Goal: Information Seeking & Learning: Learn about a topic

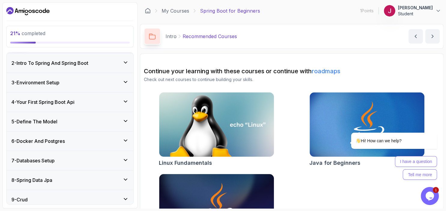
click at [92, 85] on div "3 - Environment Setup" at bounding box center [69, 82] width 117 height 7
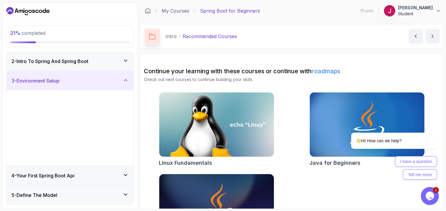
scroll to position [20, 0]
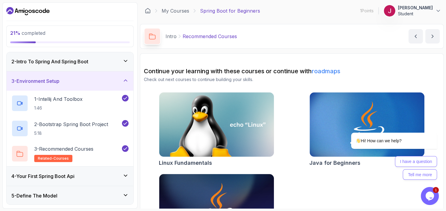
click at [93, 81] on div "3 - Environment Setup" at bounding box center [69, 80] width 117 height 7
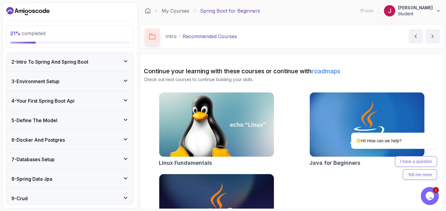
click at [94, 102] on div "4 - Your First Spring Boot Api" at bounding box center [69, 100] width 117 height 7
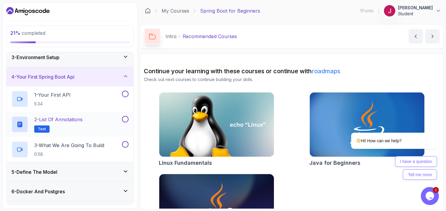
scroll to position [54, 0]
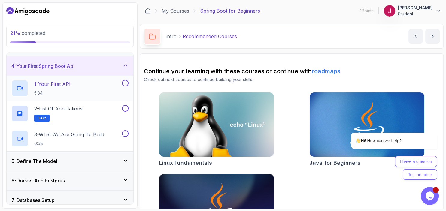
click at [89, 87] on div "1 - Your First API 5:34" at bounding box center [65, 88] width 109 height 17
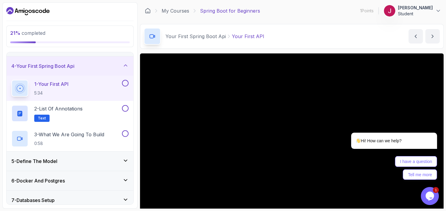
scroll to position [35, 0]
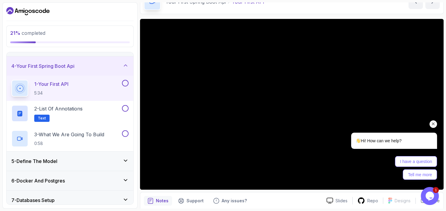
click at [434, 124] on icon "Chat attention grabber" at bounding box center [433, 123] width 5 height 5
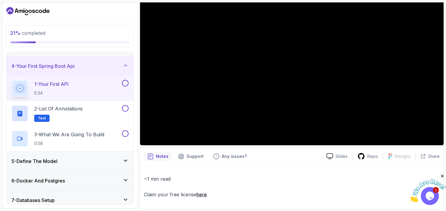
scroll to position [81, 0]
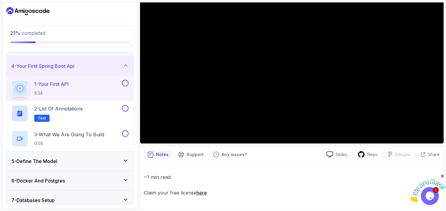
click at [162, 154] on p "Notes" at bounding box center [162, 155] width 13 height 6
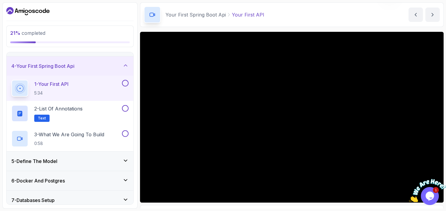
scroll to position [35, 0]
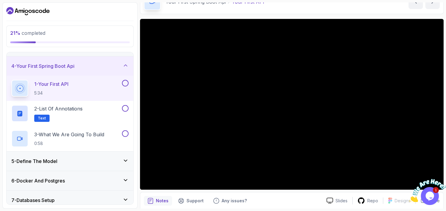
click at [124, 83] on button at bounding box center [125, 83] width 7 height 7
click at [103, 111] on div "2 - List of Annotations Text" at bounding box center [65, 113] width 109 height 17
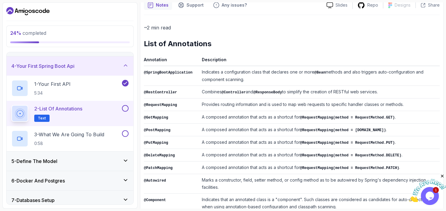
scroll to position [68, 0]
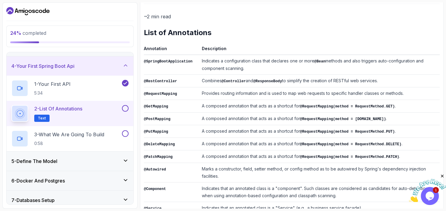
drag, startPoint x: 302, startPoint y: 78, endPoint x: 376, endPoint y: 81, distance: 74.3
click at [376, 81] on td "Combines @Controller and @ResponseBody to simplify the creation of RESTful web …" at bounding box center [319, 81] width 241 height 13
click at [359, 81] on td "Combines @Controller and @ResponseBody to simplify the creation of RESTful web …" at bounding box center [319, 81] width 241 height 13
drag, startPoint x: 352, startPoint y: 82, endPoint x: 372, endPoint y: 81, distance: 20.1
click at [372, 81] on td "Combines @Controller and @ResponseBody to simplify the creation of RESTful web …" at bounding box center [319, 81] width 241 height 13
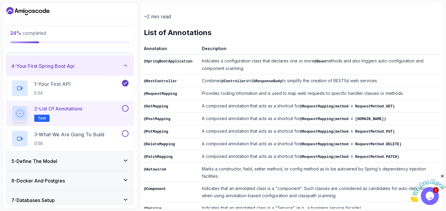
click at [372, 83] on td "Combines @Controller and @ResponseBody to simplify the creation of RESTful web …" at bounding box center [319, 81] width 241 height 13
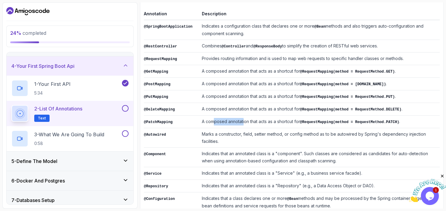
drag, startPoint x: 217, startPoint y: 113, endPoint x: 239, endPoint y: 115, distance: 22.9
click at [239, 116] on td "A composed annotation that acts as a shortcut for @RequestMapping(method = Requ…" at bounding box center [319, 122] width 241 height 13
click at [268, 120] on td "A composed annotation that acts as a shortcut for @RequestMapping(method = Requ…" at bounding box center [319, 122] width 241 height 13
click at [285, 79] on td "A composed annotation that acts as a shortcut for @RequestMapping(method = [DOM…" at bounding box center [319, 84] width 241 height 13
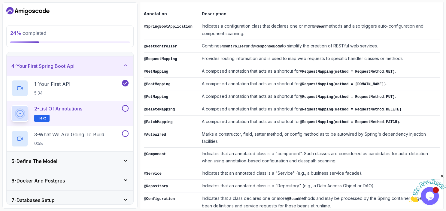
click at [241, 91] on td "A composed annotation that acts as a shortcut for @RequestMapping(method = Requ…" at bounding box center [319, 96] width 241 height 13
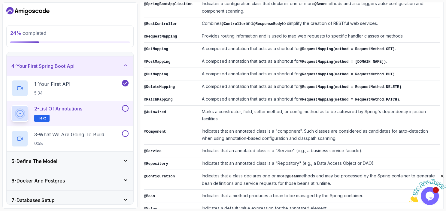
scroll to position [138, 0]
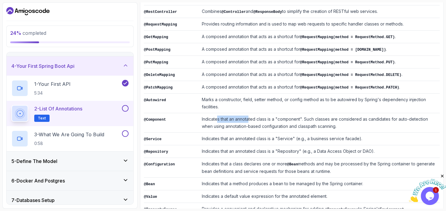
drag, startPoint x: 229, startPoint y: 110, endPoint x: 244, endPoint y: 112, distance: 15.5
click at [244, 113] on td "Indicates that an annotated class is a "component". Such classes are considered…" at bounding box center [319, 123] width 241 height 20
drag, startPoint x: 396, startPoint y: 109, endPoint x: 407, endPoint y: 109, distance: 11.1
click at [407, 113] on td "Indicates that an annotated class is a "component". Such classes are considered…" at bounding box center [319, 123] width 241 height 20
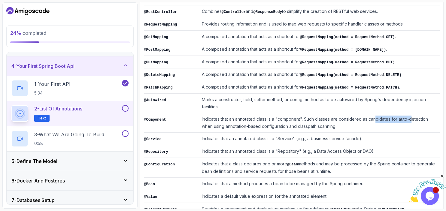
click at [407, 113] on td "Indicates that an annotated class is a "component". Such classes are considered…" at bounding box center [319, 123] width 241 height 20
drag, startPoint x: 254, startPoint y: 117, endPoint x: 265, endPoint y: 117, distance: 11.7
click at [265, 117] on td "Indicates that an annotated class is a "component". Such classes are considered…" at bounding box center [319, 123] width 241 height 20
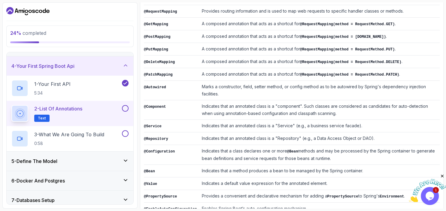
scroll to position [156, 0]
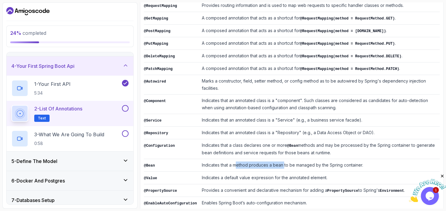
drag, startPoint x: 234, startPoint y: 152, endPoint x: 280, endPoint y: 155, distance: 46.1
click at [280, 159] on td "Indicates that a method produces a bean to be managed by the Spring container." at bounding box center [319, 165] width 241 height 13
drag, startPoint x: 231, startPoint y: 165, endPoint x: 256, endPoint y: 165, distance: 24.9
click at [256, 172] on td "Indicates a default value expression for the annotated element." at bounding box center [319, 178] width 241 height 13
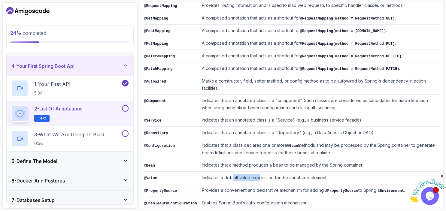
click at [256, 172] on td "Indicates a default value expression for the annotated element." at bounding box center [319, 178] width 241 height 13
drag, startPoint x: 281, startPoint y: 165, endPoint x: 294, endPoint y: 168, distance: 12.8
click at [293, 172] on td "Indicates a default value expression for the annotated element." at bounding box center [319, 178] width 241 height 13
click at [294, 172] on td "Indicates a default value expression for the annotated element." at bounding box center [319, 178] width 241 height 13
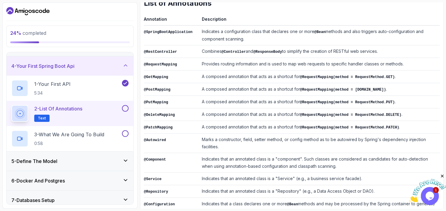
scroll to position [87, 0]
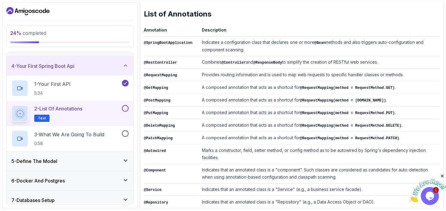
click at [127, 108] on button at bounding box center [125, 108] width 7 height 7
click at [97, 133] on p "3 - What We Are Going To Build" at bounding box center [69, 134] width 70 height 7
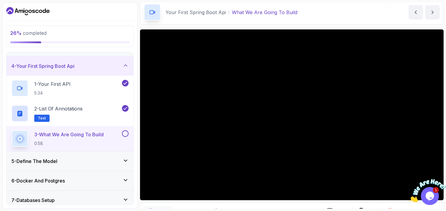
scroll to position [35, 0]
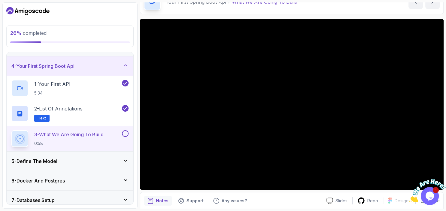
click at [289, 199] on div "Notes Support Any issues?" at bounding box center [233, 201] width 178 height 10
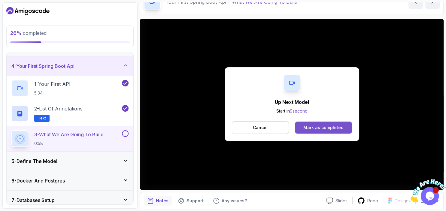
click at [344, 128] on button "Mark as completed" at bounding box center [323, 128] width 57 height 12
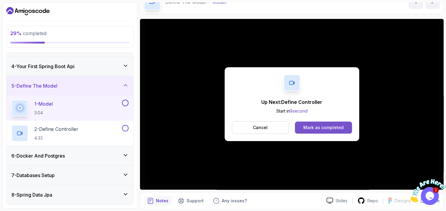
click at [320, 125] on button "Mark as completed" at bounding box center [323, 128] width 57 height 12
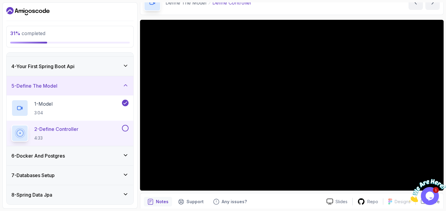
scroll to position [22, 0]
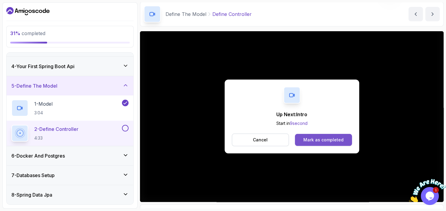
click at [319, 141] on div "Mark as completed" at bounding box center [323, 140] width 40 height 6
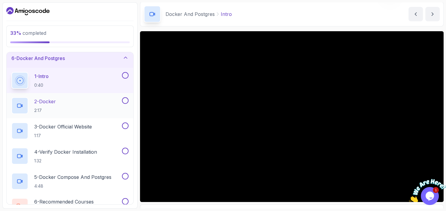
scroll to position [89, 0]
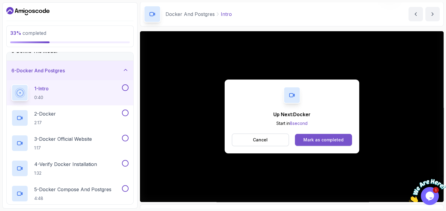
click at [337, 141] on div "Mark as completed" at bounding box center [323, 140] width 40 height 6
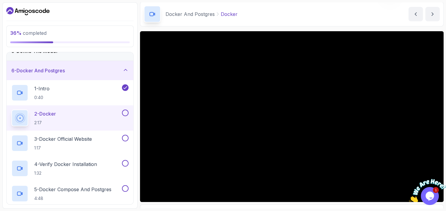
click at [275, 202] on div "Slides Repo Designs Design not available Share Notes Support Any issues? Slides…" at bounding box center [292, 137] width 304 height 213
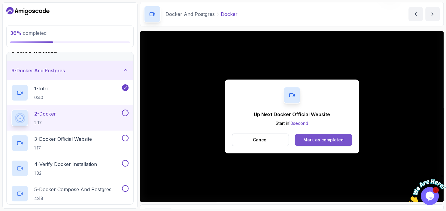
click at [326, 136] on button "Mark as completed" at bounding box center [323, 140] width 57 height 12
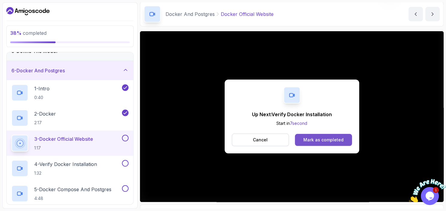
click at [309, 142] on div "Mark as completed" at bounding box center [323, 140] width 40 height 6
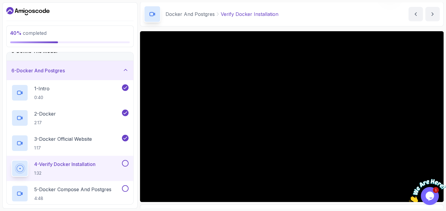
click at [318, 6] on div "Docker And Postgres Verify Docker Installation Verify Docker Installation by [P…" at bounding box center [292, 14] width 304 height 25
click at [431, 198] on img at bounding box center [427, 191] width 37 height 24
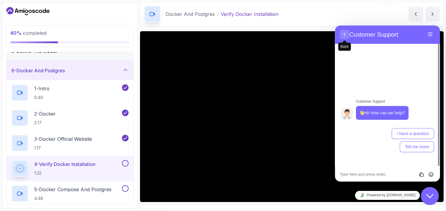
click at [344, 33] on button "Back" at bounding box center [345, 34] width 10 height 9
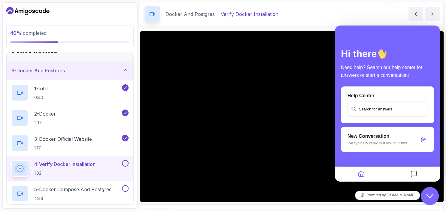
click at [360, 14] on div "Docker And Postgres Verify Docker Installation Verify Docker Installation by [P…" at bounding box center [292, 14] width 304 height 25
click at [432, 193] on icon "Close Chat This icon closes the chat window." at bounding box center [429, 196] width 7 height 7
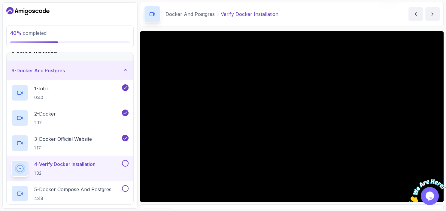
click at [442, 176] on icon "Close" at bounding box center [441, 176] width 5 height 5
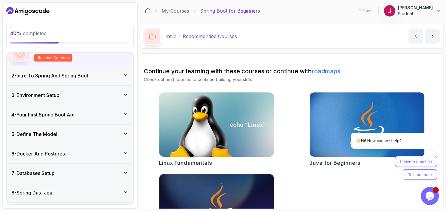
scroll to position [69, 0]
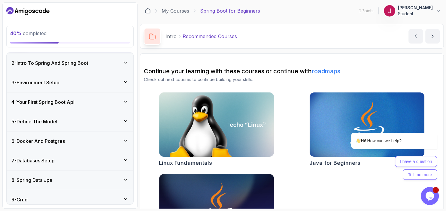
click at [113, 138] on div "6 - Docker And Postgres" at bounding box center [69, 141] width 117 height 7
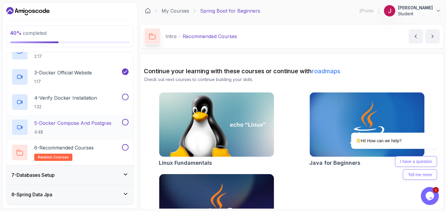
scroll to position [160, 0]
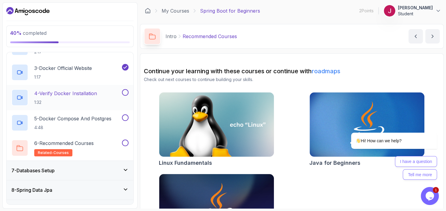
click at [82, 94] on p "4 - Verify Docker Installation" at bounding box center [65, 93] width 63 height 7
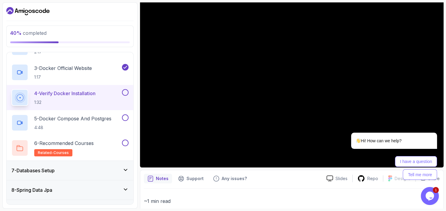
scroll to position [69, 0]
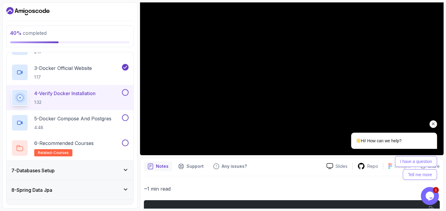
drag, startPoint x: 432, startPoint y: 125, endPoint x: 761, endPoint y: 242, distance: 350.0
click at [432, 125] on icon "Chat attention grabber" at bounding box center [433, 123] width 5 height 5
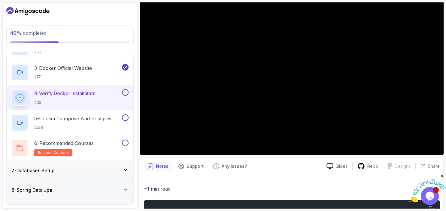
click at [442, 176] on icon "Close" at bounding box center [441, 176] width 5 height 5
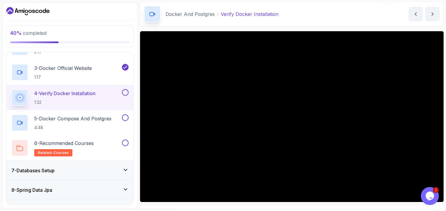
scroll to position [35, 0]
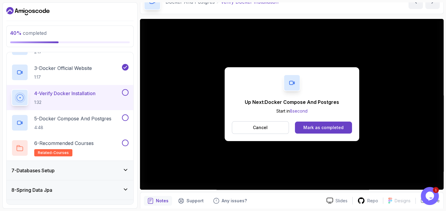
drag, startPoint x: 37, startPoint y: 4, endPoint x: 38, endPoint y: 10, distance: 5.7
click at [39, 8] on div "40 % completed 1 - Intro 2 - Intro To Spring And Spring Boot 3 - Environment Se…" at bounding box center [69, 105] width 135 height 206
click at [314, 125] on div "Mark as completed" at bounding box center [323, 128] width 40 height 6
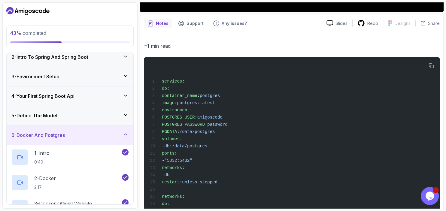
scroll to position [224, 0]
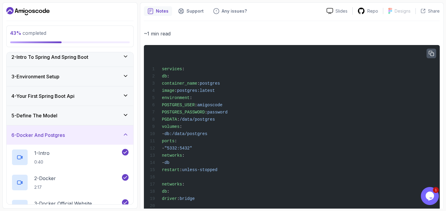
click at [430, 51] on icon "button" at bounding box center [431, 53] width 5 height 5
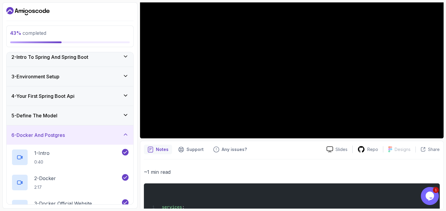
scroll to position [51, 0]
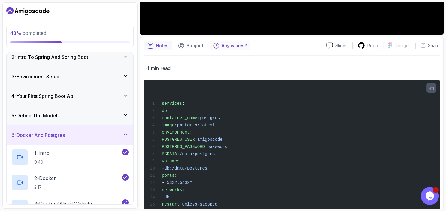
click at [222, 47] on p "Any issues?" at bounding box center [234, 46] width 25 height 6
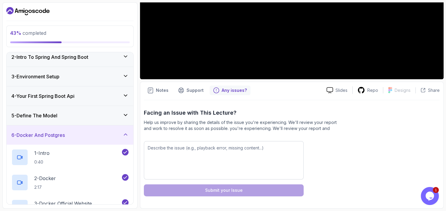
scroll to position [144, 0]
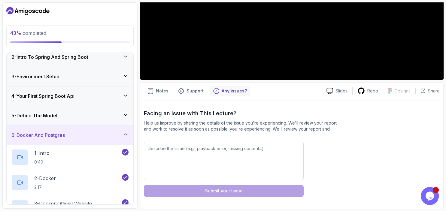
click at [242, 92] on p "Any issues?" at bounding box center [234, 91] width 25 height 6
click at [392, 132] on div "Facing an Issue with This Lecture? Help us improve by sharing the details of th…" at bounding box center [292, 153] width 296 height 88
click at [222, 93] on p "Any issues?" at bounding box center [234, 91] width 25 height 6
click at [196, 89] on p "Support" at bounding box center [194, 91] width 17 height 6
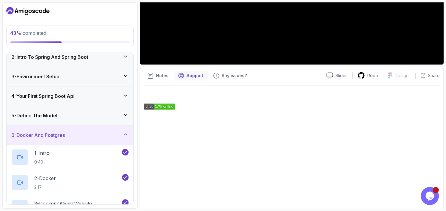
scroll to position [172, 0]
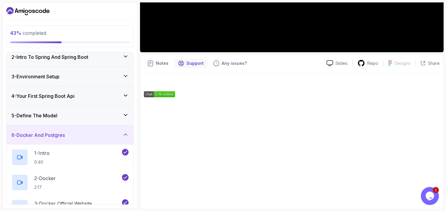
click at [259, 89] on div at bounding box center [292, 139] width 296 height 115
click at [222, 89] on div at bounding box center [292, 139] width 296 height 115
click at [156, 63] on p "Notes" at bounding box center [162, 63] width 13 height 6
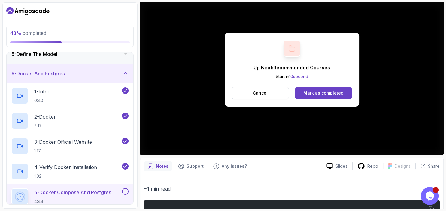
scroll to position [94, 0]
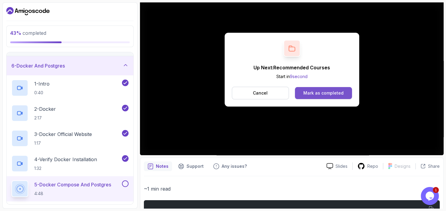
click at [337, 92] on div "Mark as completed" at bounding box center [323, 93] width 40 height 6
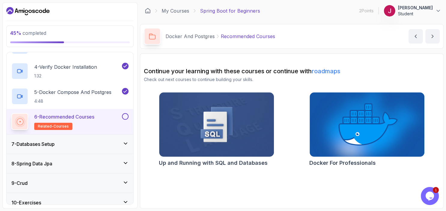
scroll to position [197, 0]
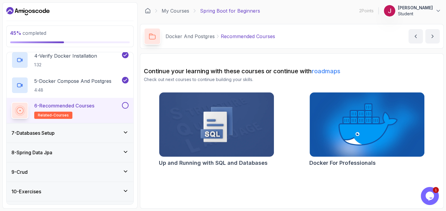
click at [126, 103] on button at bounding box center [125, 105] width 7 height 7
click at [117, 131] on div "7 - Databases Setup" at bounding box center [69, 132] width 117 height 7
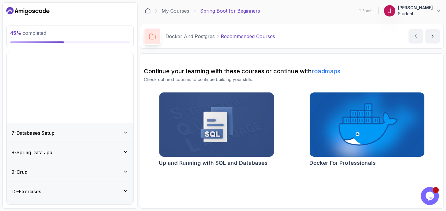
scroll to position [80, 0]
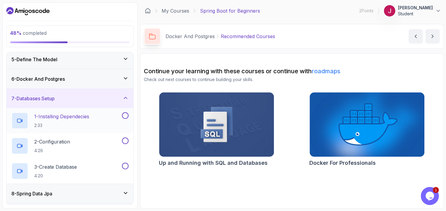
click at [94, 122] on div "1 - Installing Dependecies 2:33" at bounding box center [65, 120] width 109 height 17
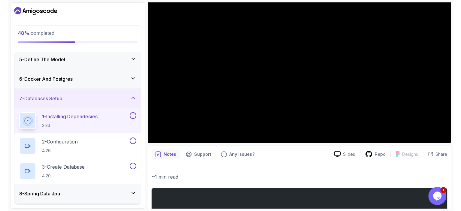
scroll to position [69, 0]
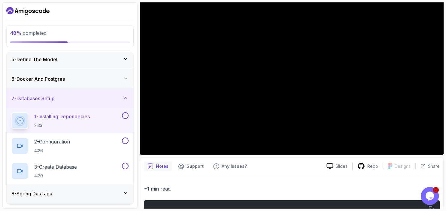
click at [302, 176] on div at bounding box center [292, 176] width 296 height 0
